Goal: Transaction & Acquisition: Register for event/course

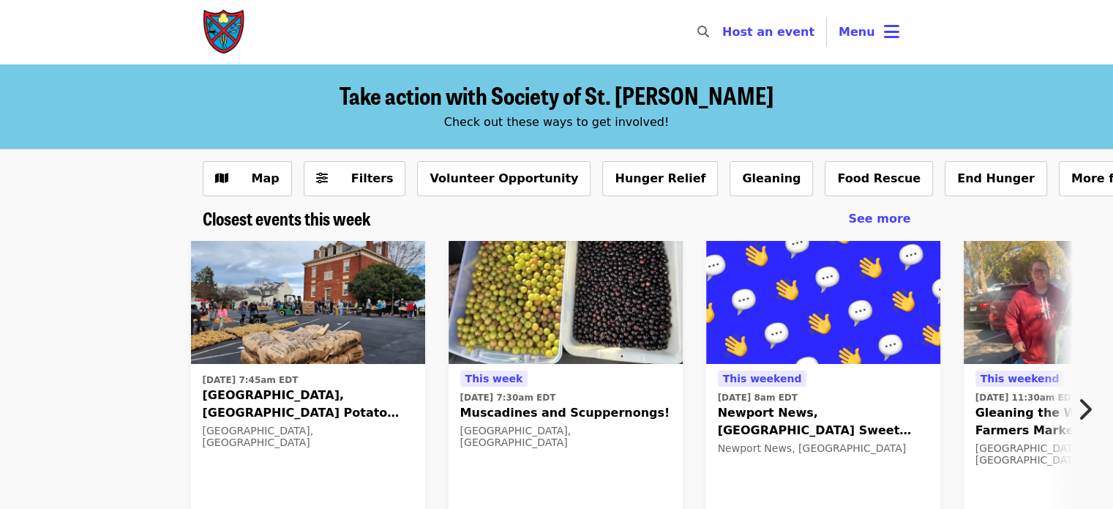
click at [867, 41] on button "Menu" at bounding box center [869, 32] width 84 height 35
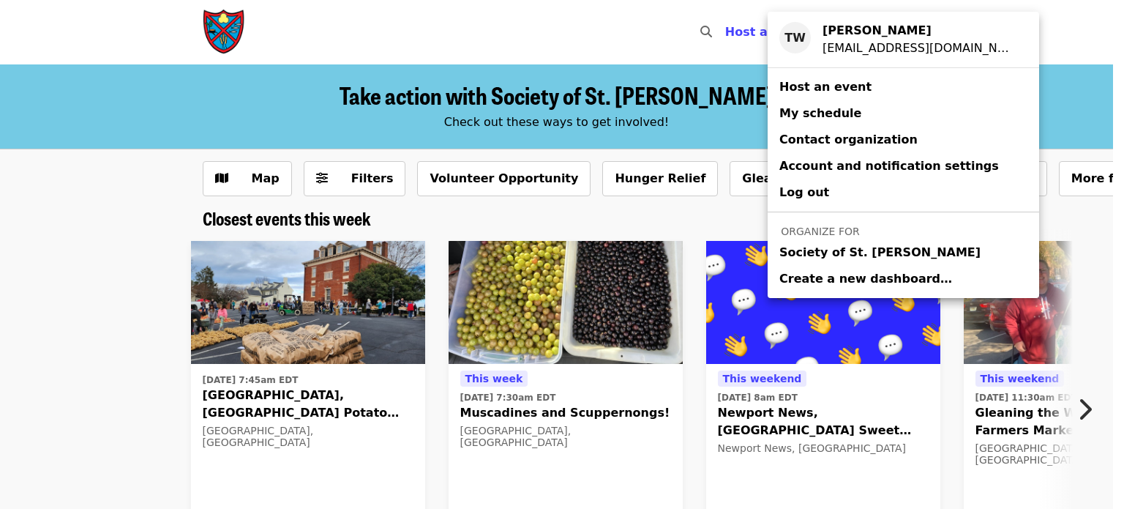
click at [819, 248] on span "Society of St. [PERSON_NAME]" at bounding box center [880, 253] width 201 height 18
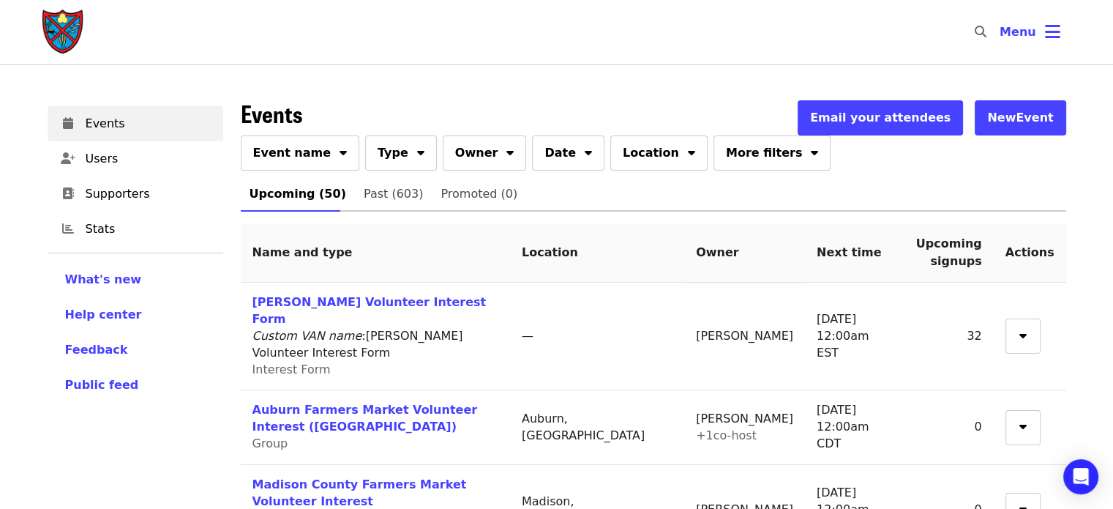
click at [313, 160] on span "Event name" at bounding box center [292, 153] width 78 height 18
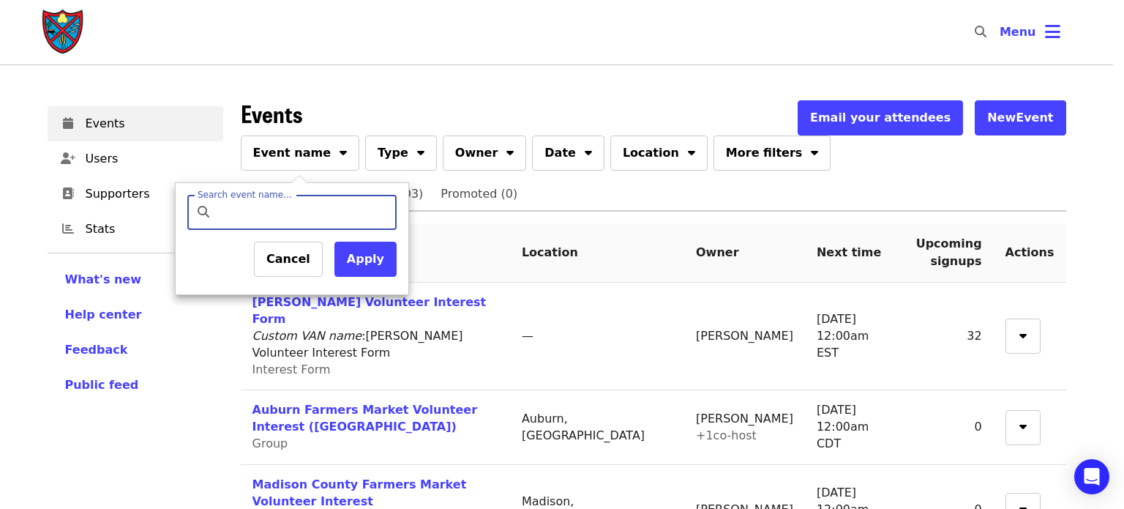
click at [297, 214] on input "Search event name…" at bounding box center [304, 212] width 173 height 35
type input "*******"
click at [360, 264] on button "Apply" at bounding box center [366, 259] width 62 height 35
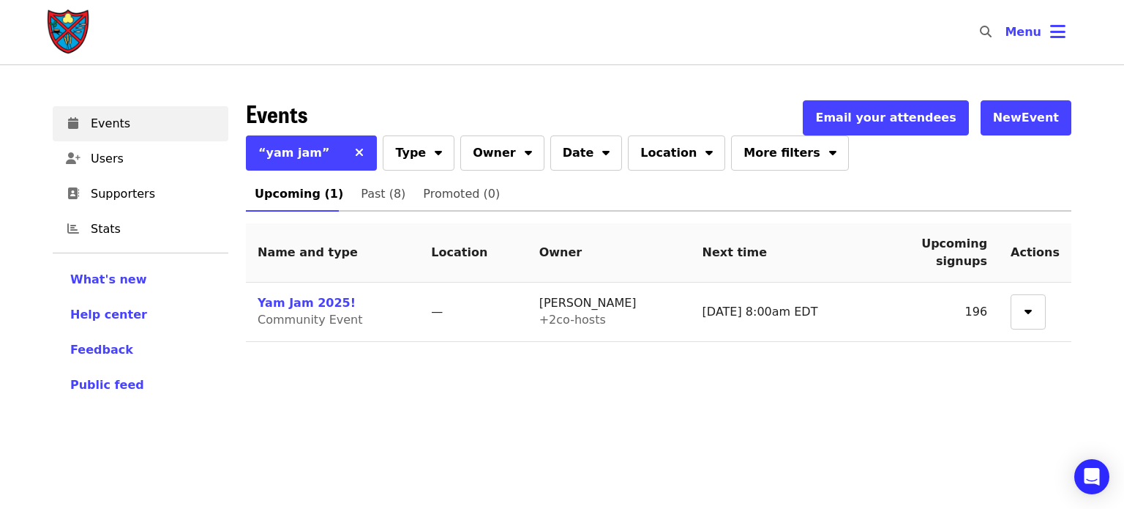
click at [314, 302] on link "Yam Jam 2025!" at bounding box center [307, 303] width 98 height 14
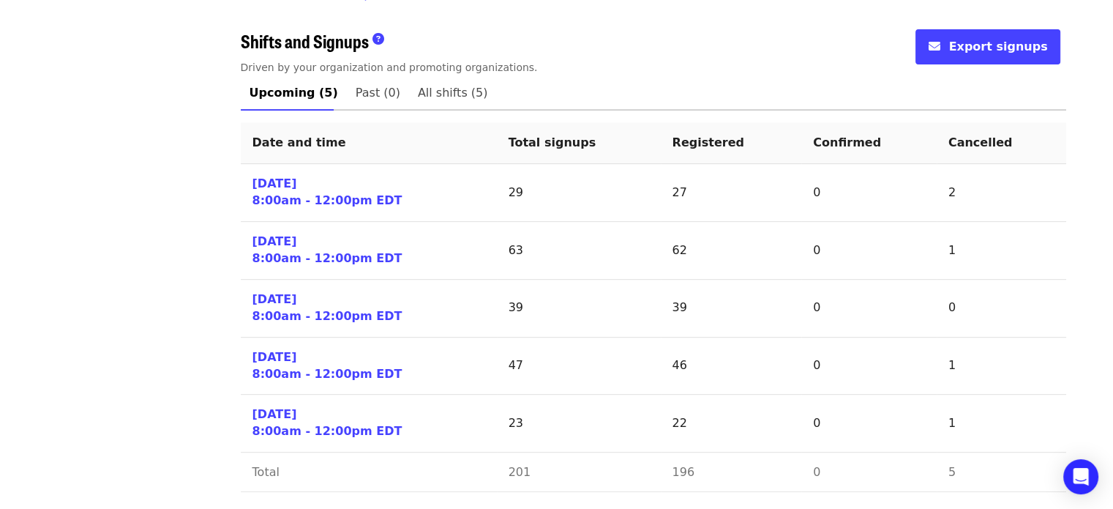
scroll to position [610, 0]
click at [269, 191] on link "[DATE] 8:00am - 12:00pm EDT" at bounding box center [328, 192] width 150 height 34
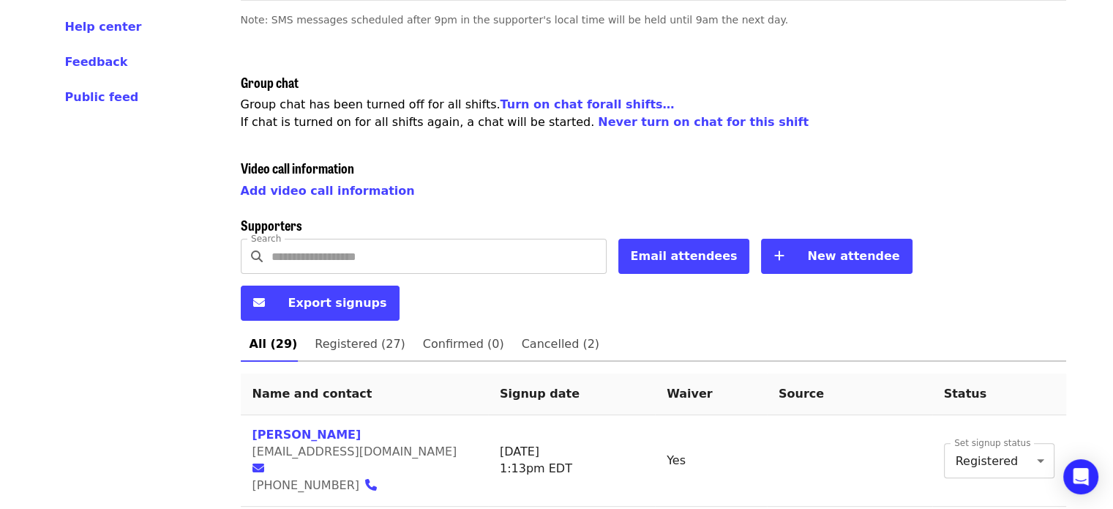
scroll to position [366, 0]
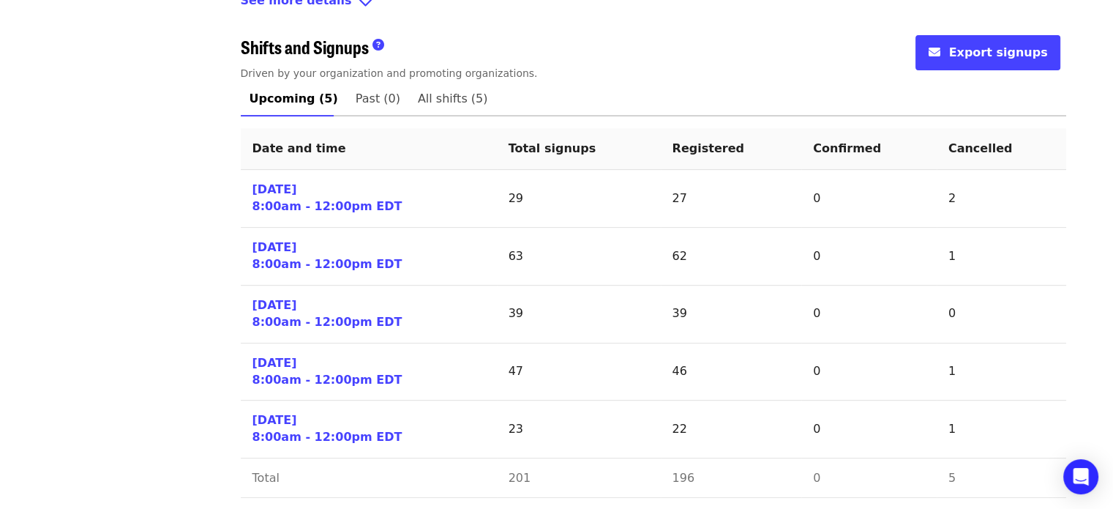
scroll to position [610, 0]
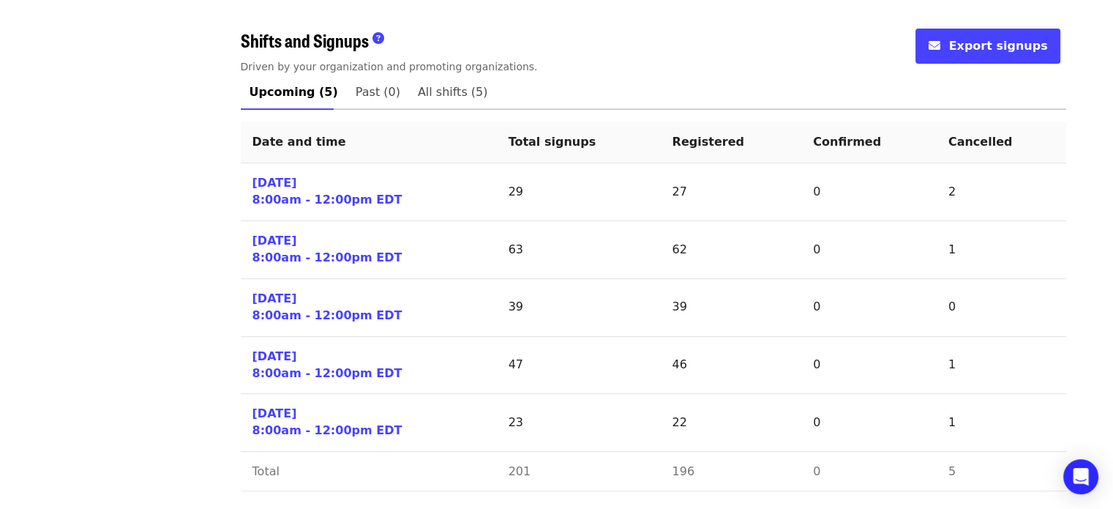
click at [272, 188] on link "[DATE] 8:00am - 12:00pm EDT" at bounding box center [328, 192] width 150 height 34
